Goal: Navigation & Orientation: Find specific page/section

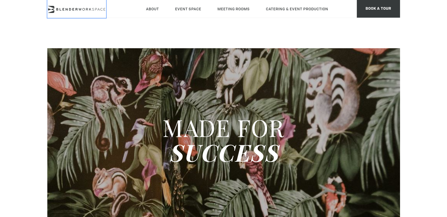
click at [80, 9] on icon at bounding box center [79, 9] width 3 height 2
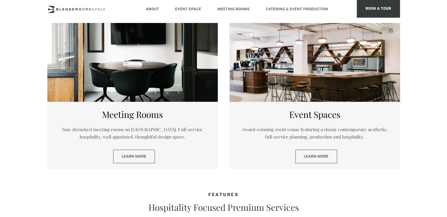
scroll to position [292, 0]
